Goal: Answer question/provide support

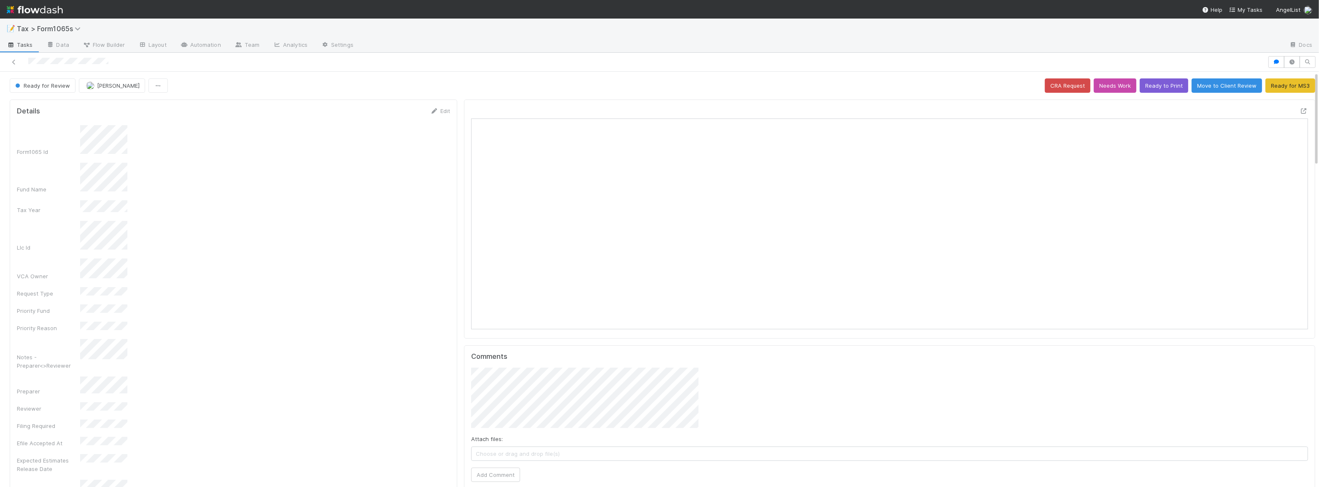
scroll to position [165, 824]
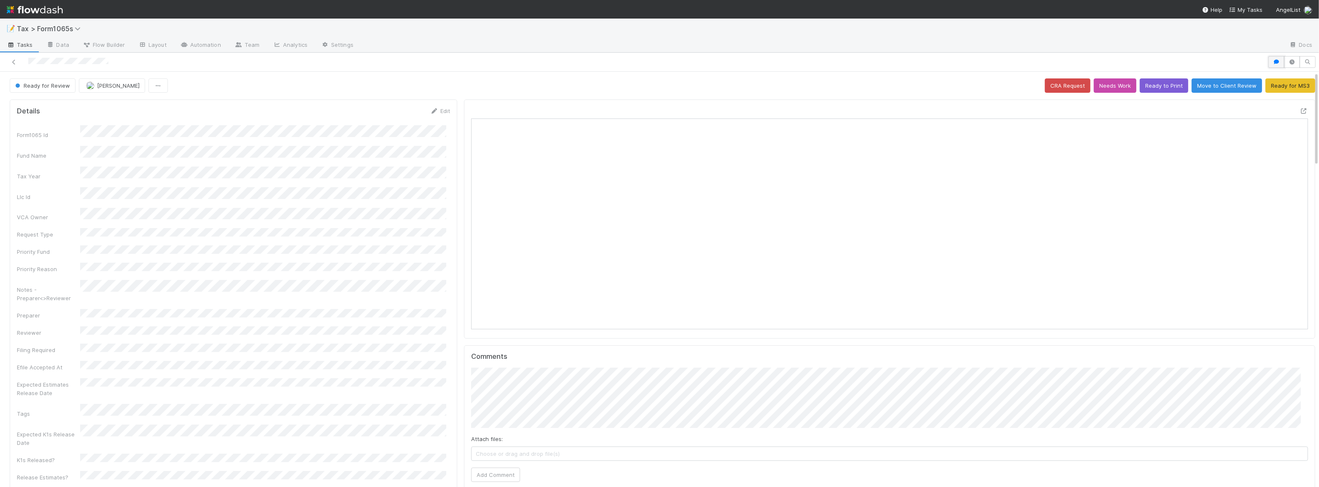
click at [490, 62] on icon "button" at bounding box center [1276, 61] width 8 height 5
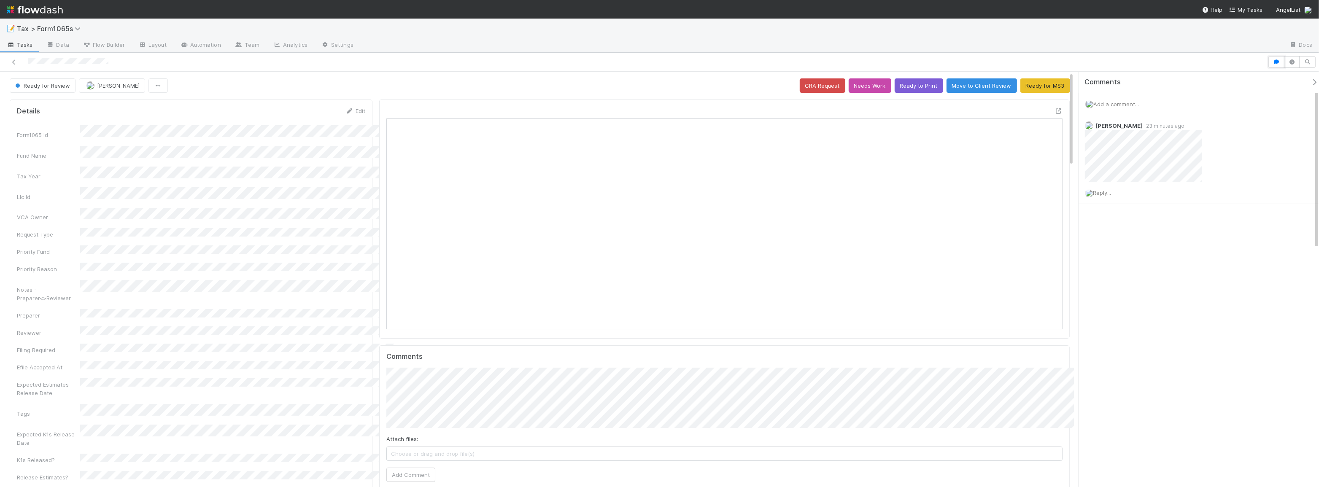
scroll to position [6, 6]
click at [490, 110] on icon at bounding box center [1058, 110] width 8 height 5
click at [490, 185] on span "Reply..." at bounding box center [1102, 184] width 18 height 7
click at [490, 223] on span "[PERSON_NAME]" at bounding box center [1138, 225] width 43 height 7
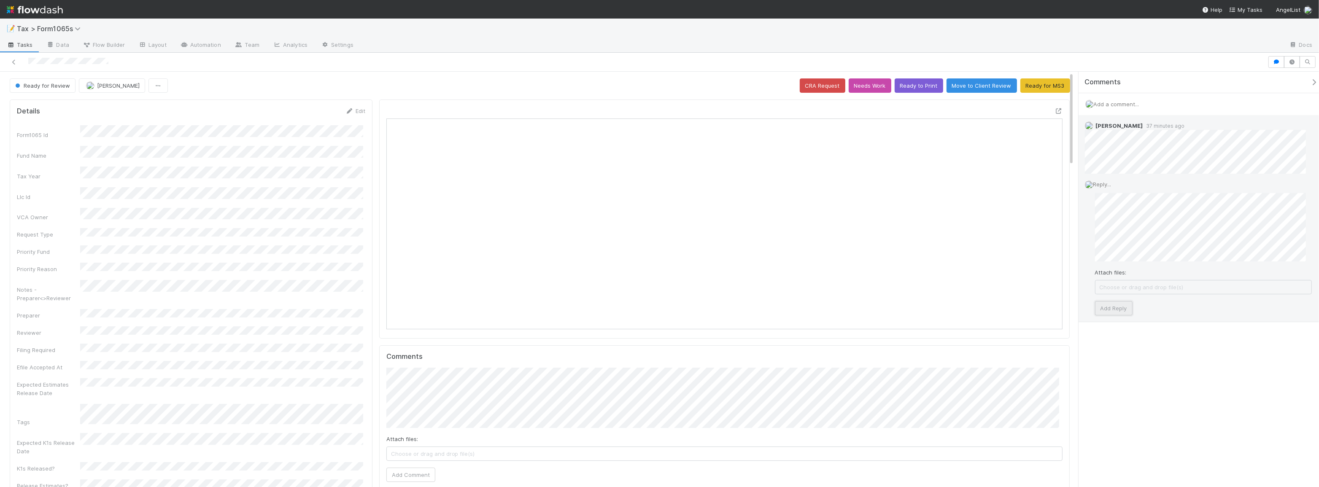
click at [490, 242] on button "Add Reply" at bounding box center [1114, 308] width 38 height 14
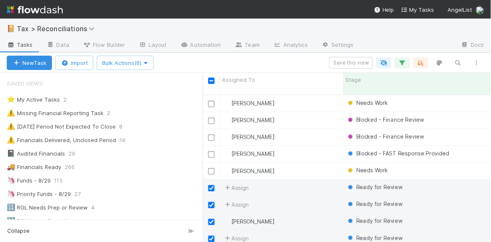
scroll to position [148, 282]
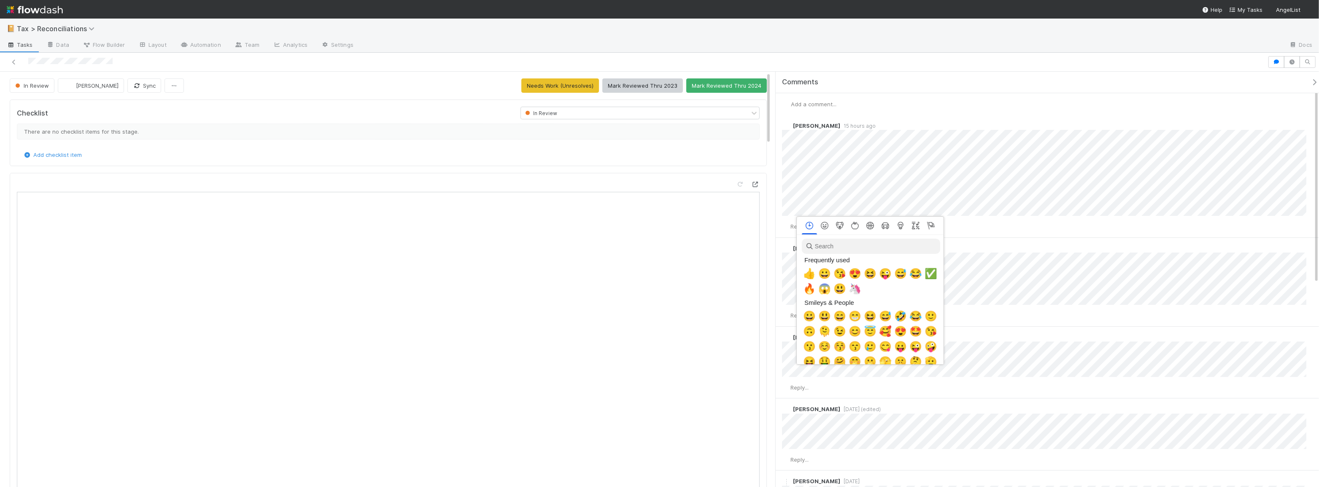
scroll to position [0, 2]
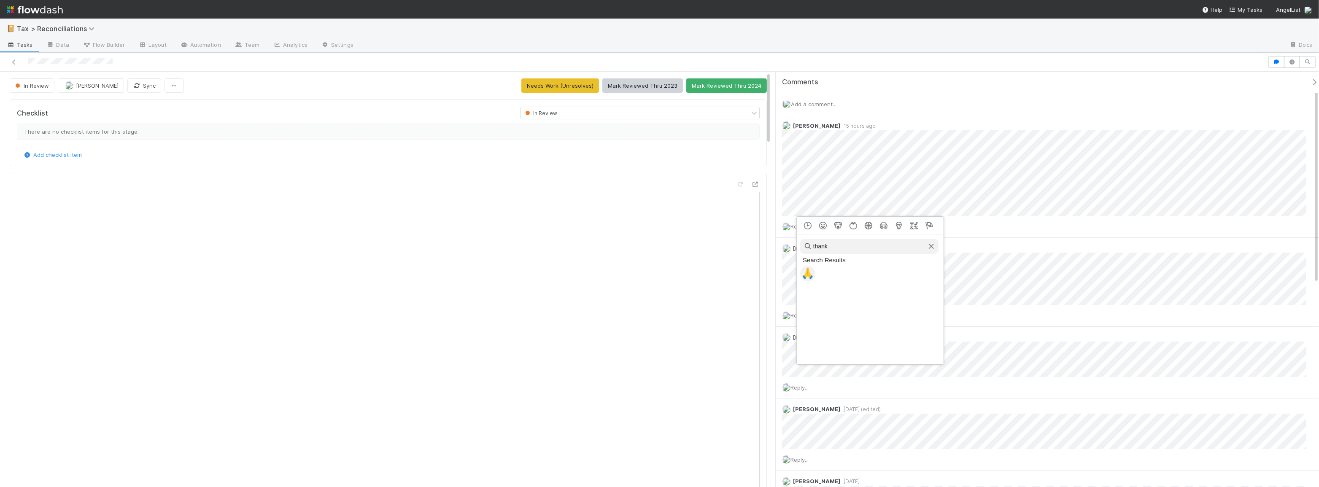
type input "thank"
click at [807, 272] on span "🙏" at bounding box center [808, 274] width 13 height 12
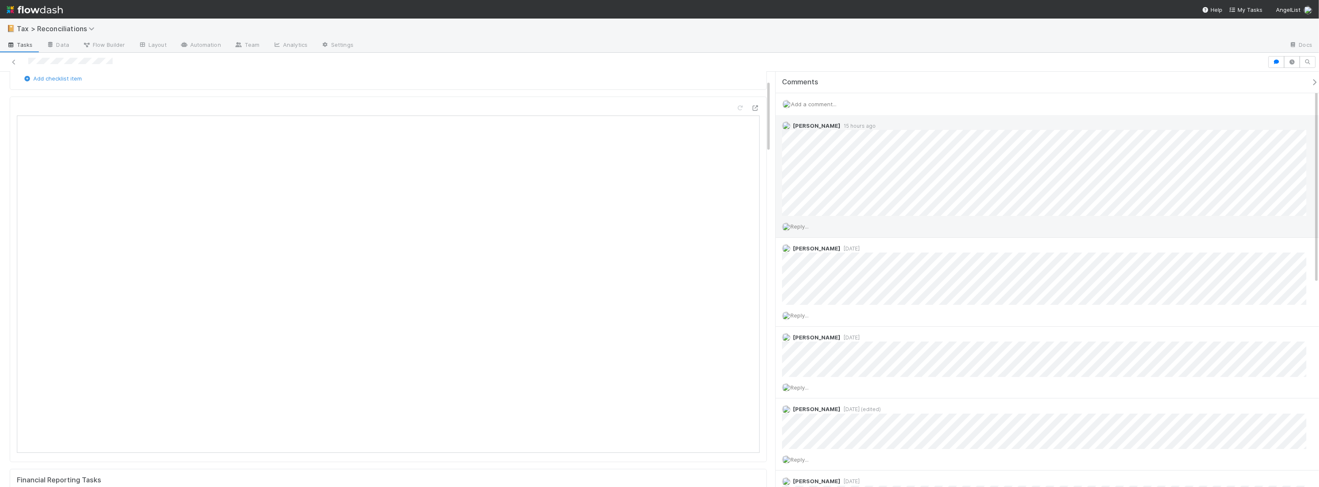
scroll to position [0, 0]
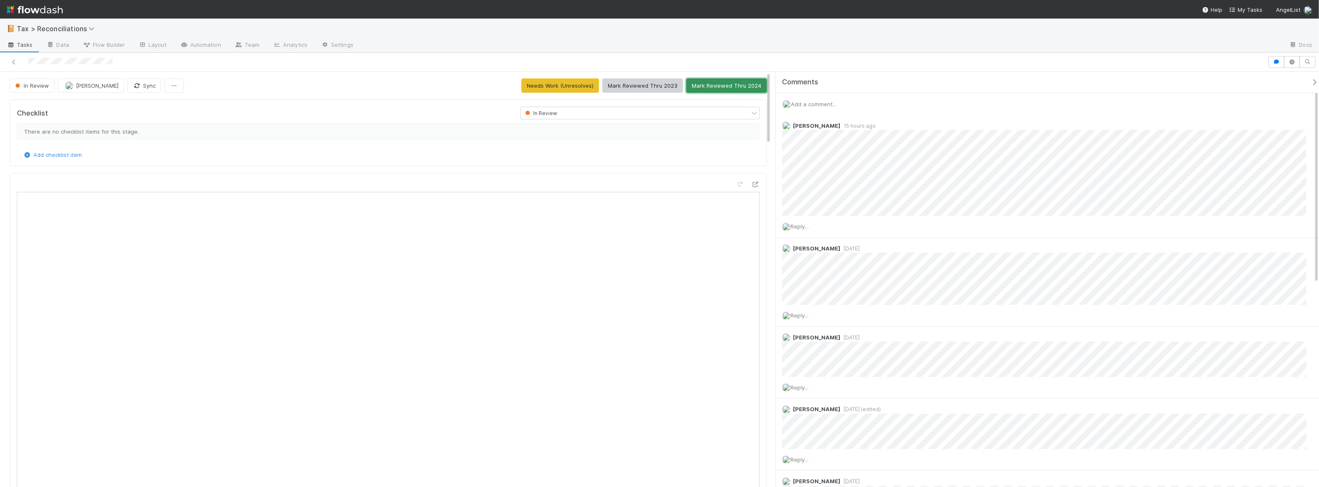
click at [712, 86] on button "Mark Reviewed Thru 2024" at bounding box center [726, 85] width 81 height 14
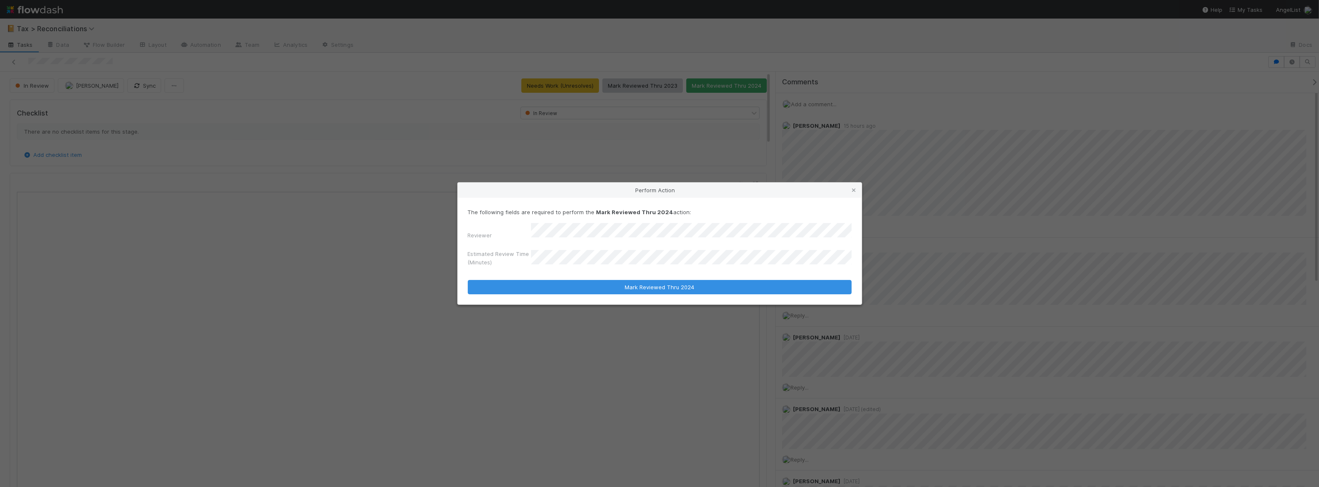
click at [715, 292] on div "The following fields are required to perform the Mark Reviewed Thru 2024 action…" at bounding box center [660, 251] width 404 height 107
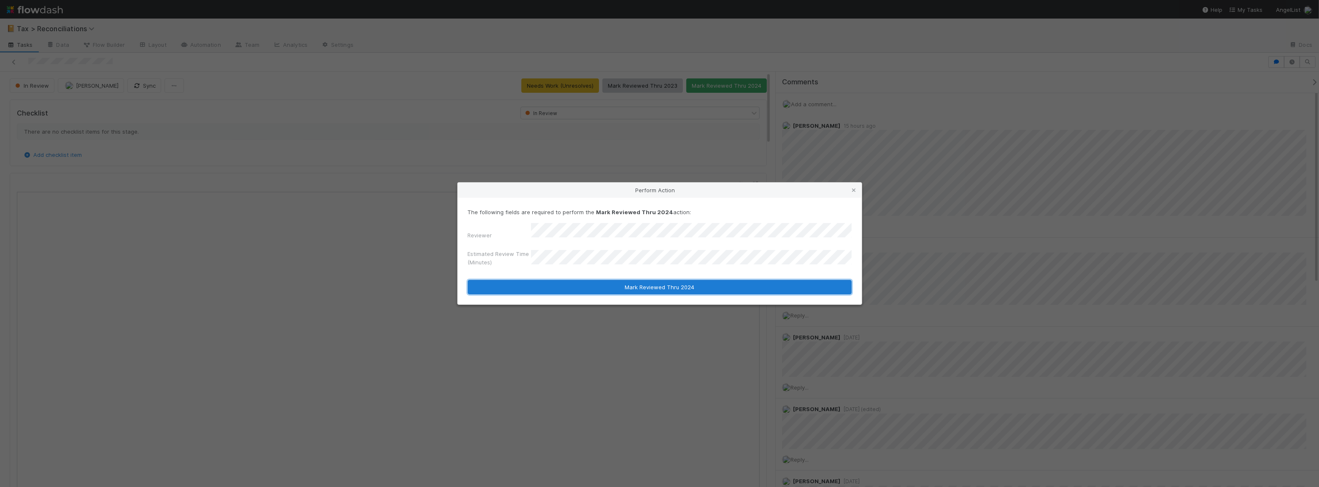
click at [715, 281] on button "Mark Reviewed Thru 2024" at bounding box center [660, 287] width 384 height 14
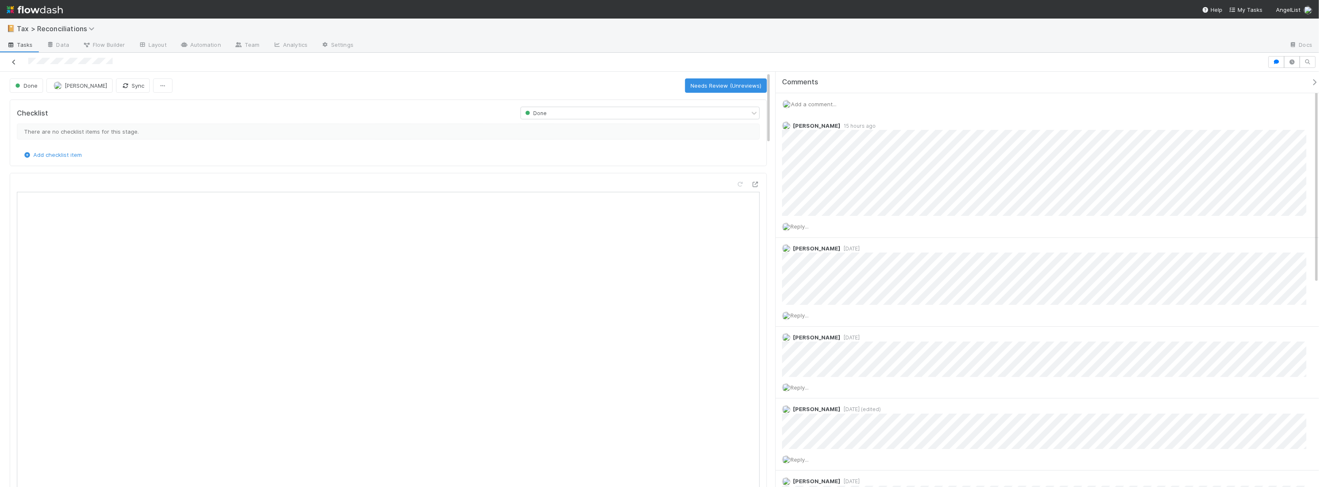
click at [11, 64] on icon at bounding box center [14, 61] width 8 height 5
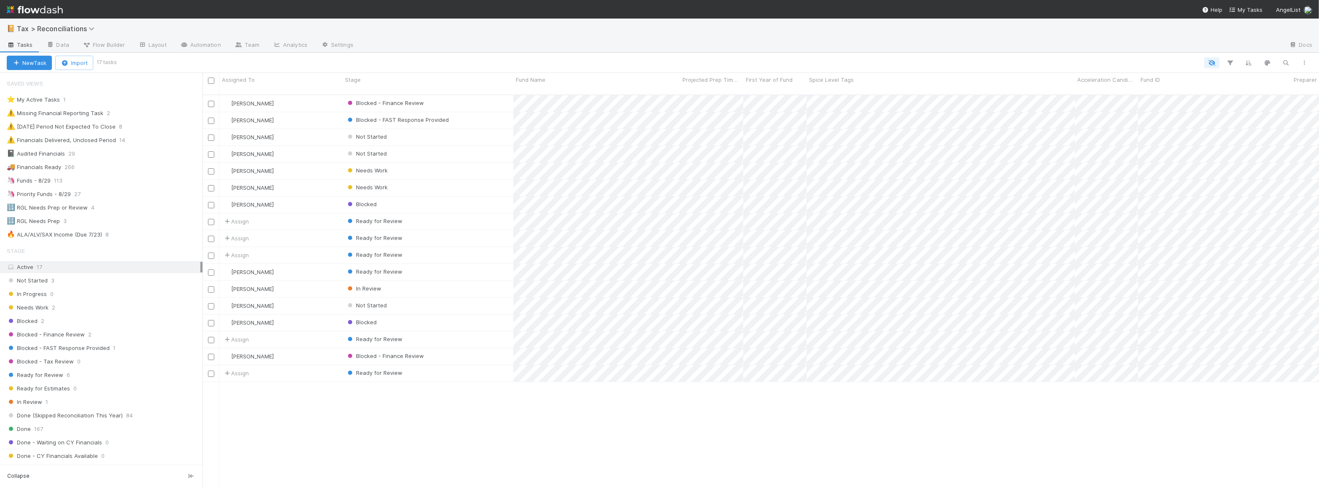
scroll to position [393, 1111]
click at [100, 175] on div "🦄 Funds - 8/29 113" at bounding box center [105, 180] width 196 height 11
click at [1229, 63] on icon "button" at bounding box center [1230, 63] width 8 height 8
click at [996, 121] on link "And.." at bounding box center [993, 121] width 27 height 12
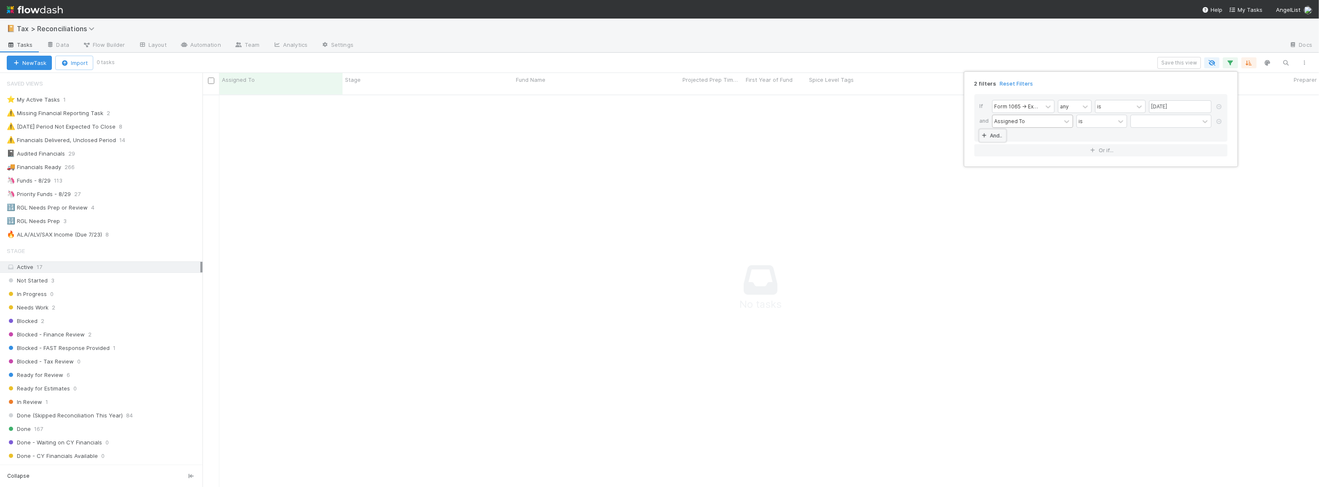
scroll to position [388, 1111]
click at [1012, 126] on div "Assigned To" at bounding box center [1027, 121] width 68 height 12
type input "aud"
click at [1019, 138] on div "Financials Audited?" at bounding box center [1032, 139] width 81 height 14
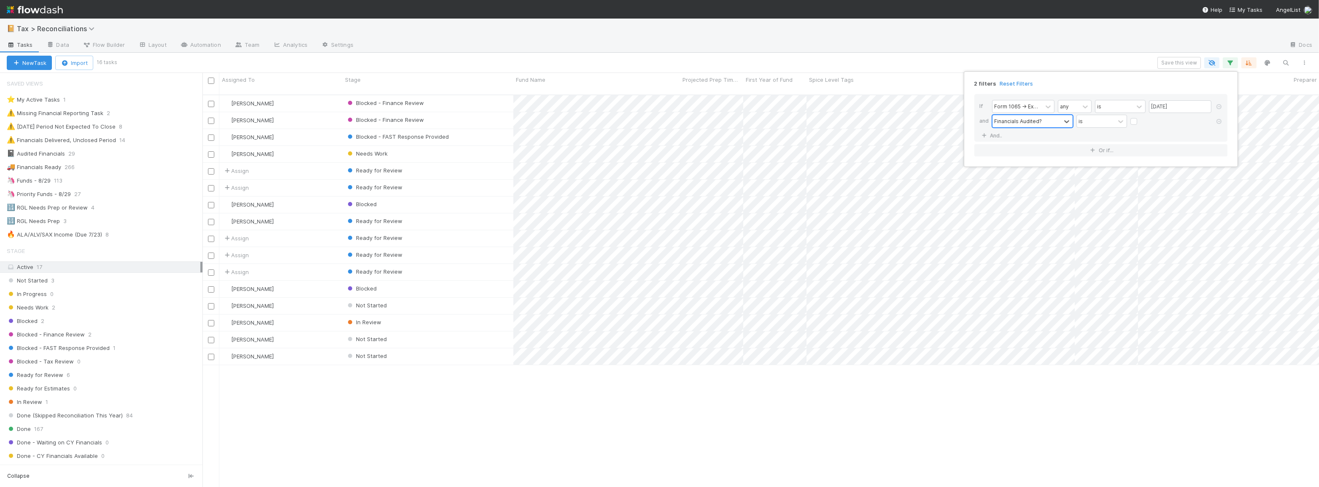
scroll to position [393, 1111]
click at [1141, 117] on label at bounding box center [1141, 117] width 0 height 0
click at [1135, 121] on input "checkbox" at bounding box center [1134, 123] width 7 height 13
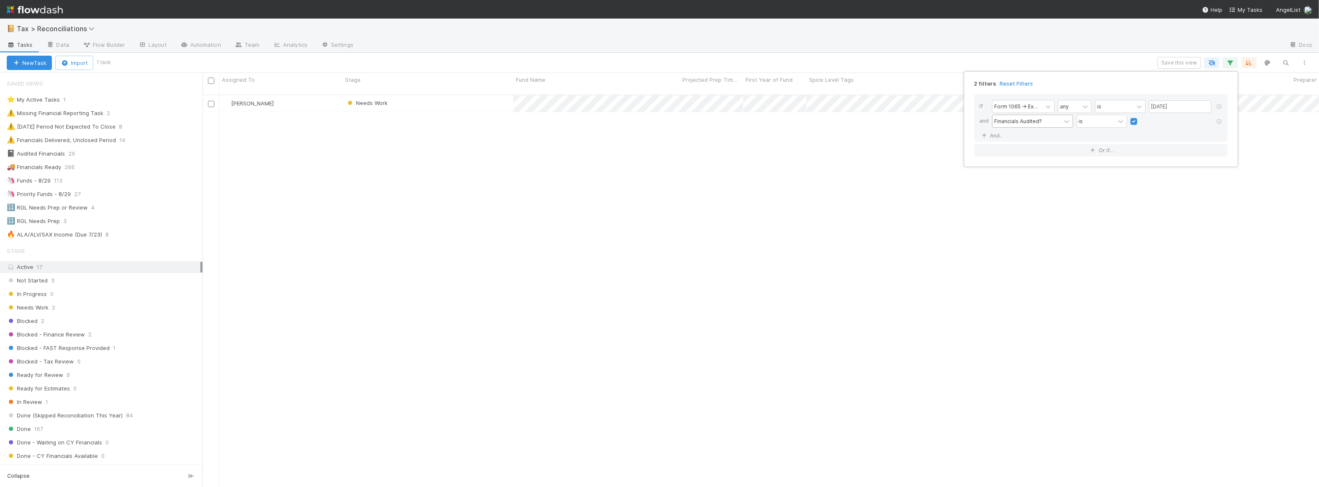
click at [1141, 117] on label at bounding box center [1141, 117] width 0 height 0
click at [1136, 122] on input "checkbox" at bounding box center [1134, 123] width 7 height 13
checkbox input "false"
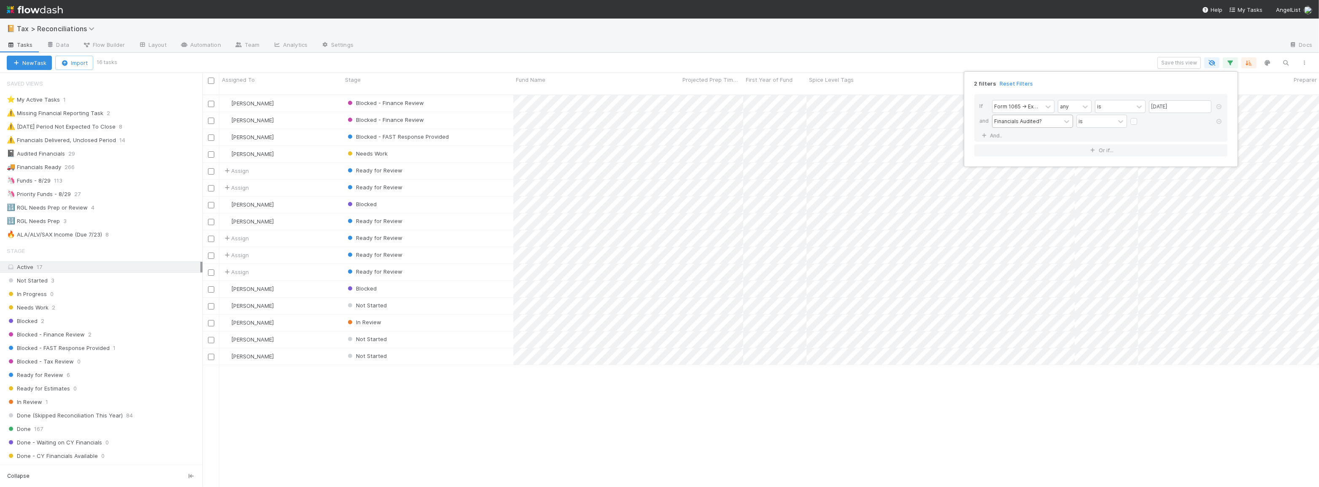
click at [1084, 62] on div "2 filters Reset Filters If Form 1065 -> Expected K1s Release Date any is 08/29/…" at bounding box center [659, 243] width 1319 height 487
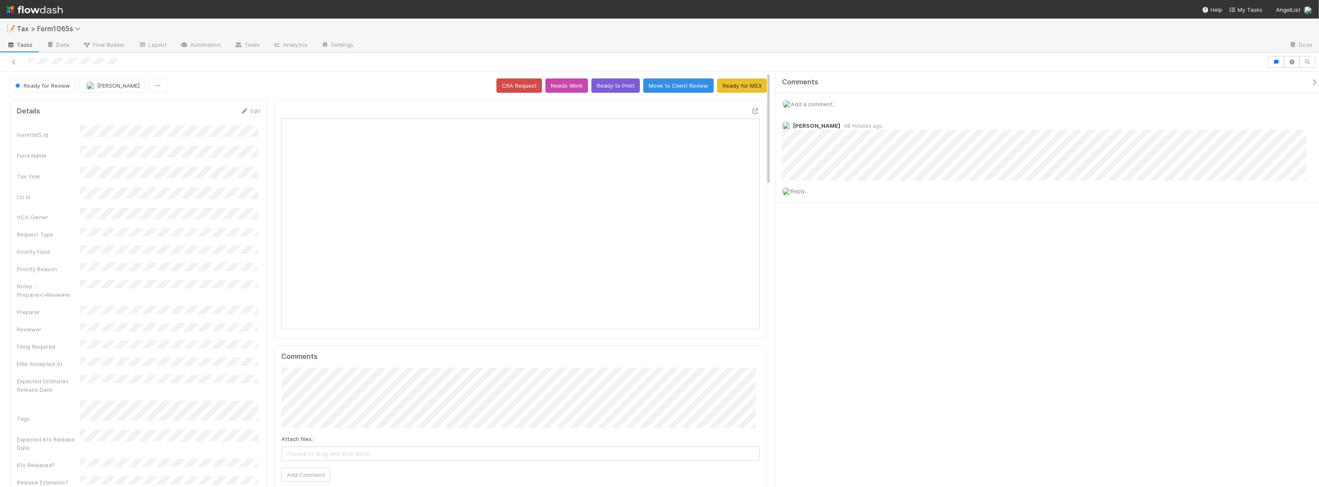
scroll to position [165, 235]
